Goal: Transaction & Acquisition: Purchase product/service

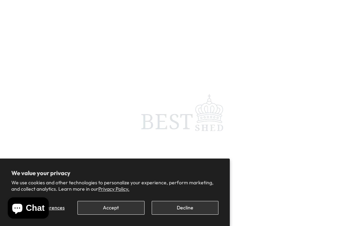
click at [122, 211] on button "Accept" at bounding box center [110, 208] width 67 height 14
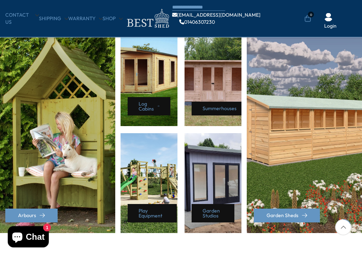
scroll to position [337, 0]
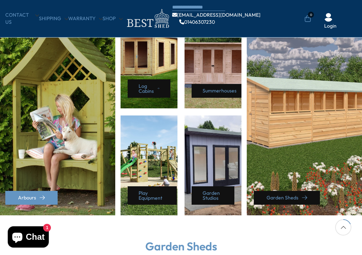
click at [282, 191] on link "Garden Sheds" at bounding box center [287, 198] width 66 height 14
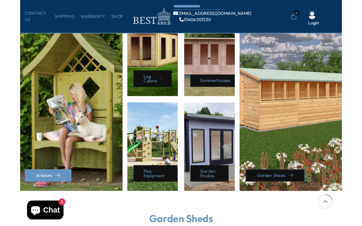
scroll to position [402, 0]
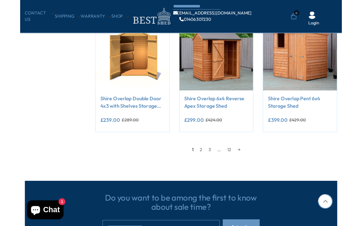
scroll to position [508, 0]
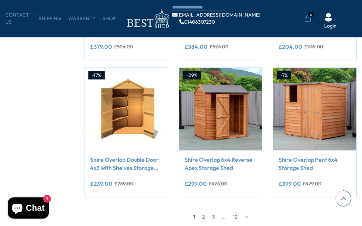
click at [248, 215] on link "→" at bounding box center [246, 217] width 10 height 11
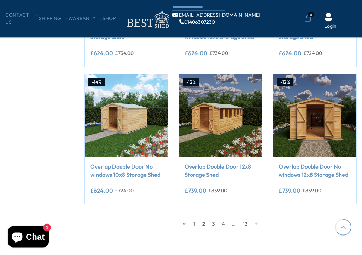
scroll to position [502, 0]
click at [319, 169] on link "Overlap Double Door No windows 12x8 Storage Shed" at bounding box center [315, 170] width 73 height 16
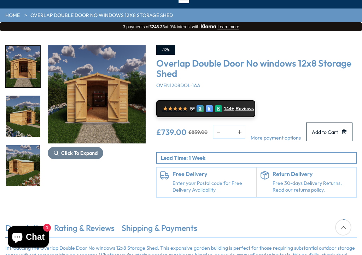
scroll to position [65, 0]
click at [23, 145] on img "3 / 20" at bounding box center [23, 165] width 34 height 41
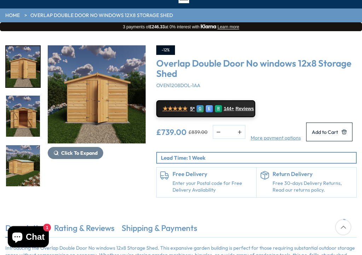
click at [19, 172] on img "6 / 20" at bounding box center [23, 165] width 34 height 41
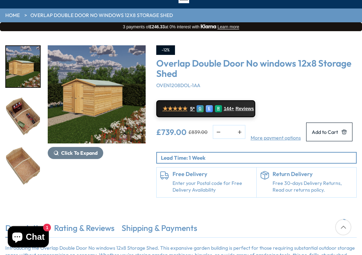
click at [23, 116] on img "7 / 20" at bounding box center [23, 116] width 34 height 41
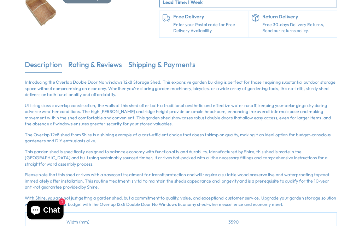
scroll to position [0, 0]
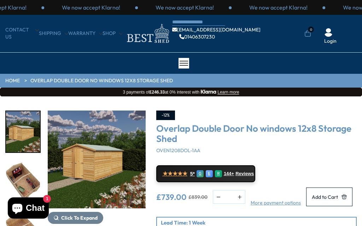
click at [101, 164] on img "6 / 20" at bounding box center [97, 160] width 98 height 98
